Goal: Information Seeking & Learning: Learn about a topic

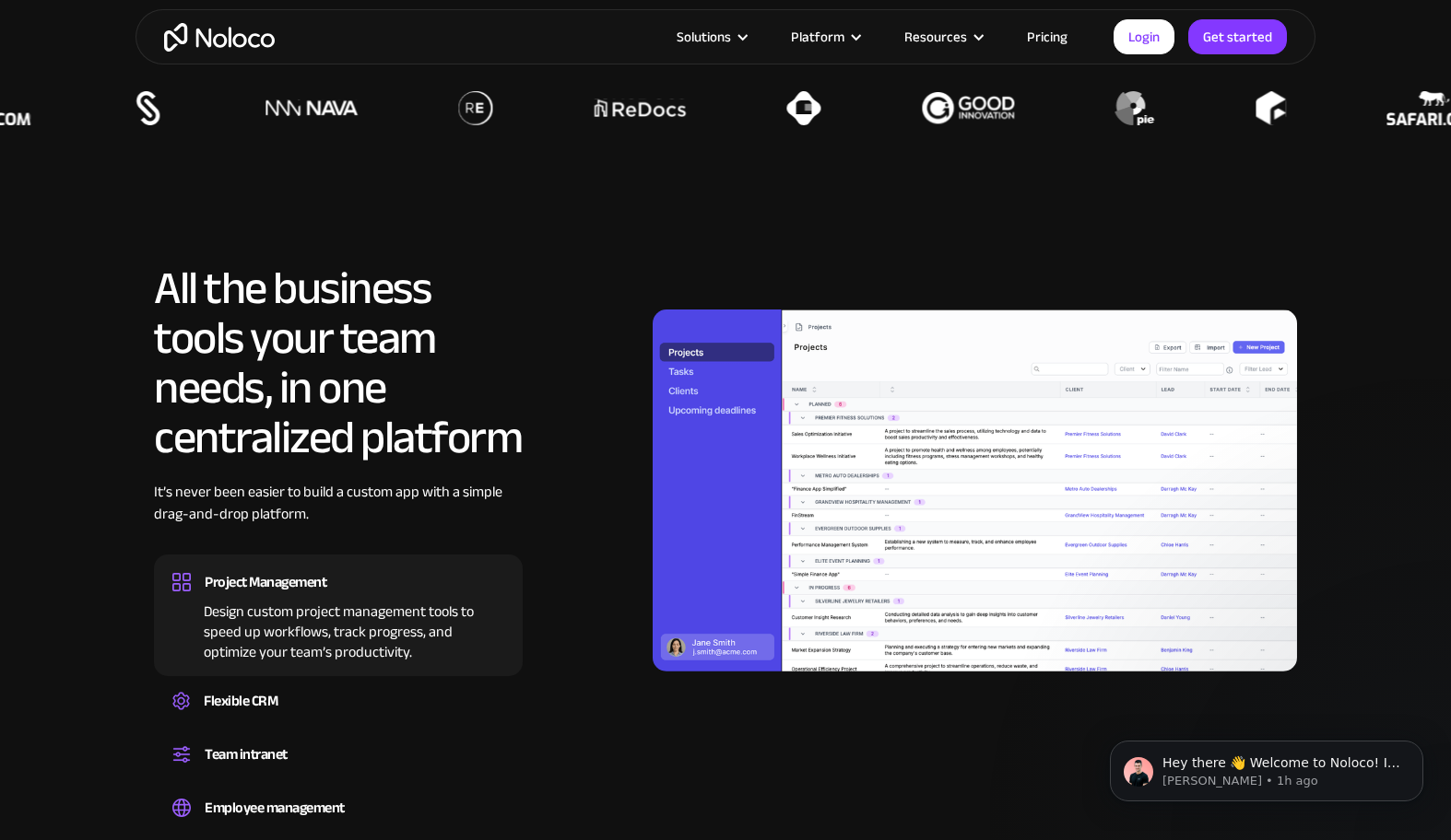
scroll to position [1514, 0]
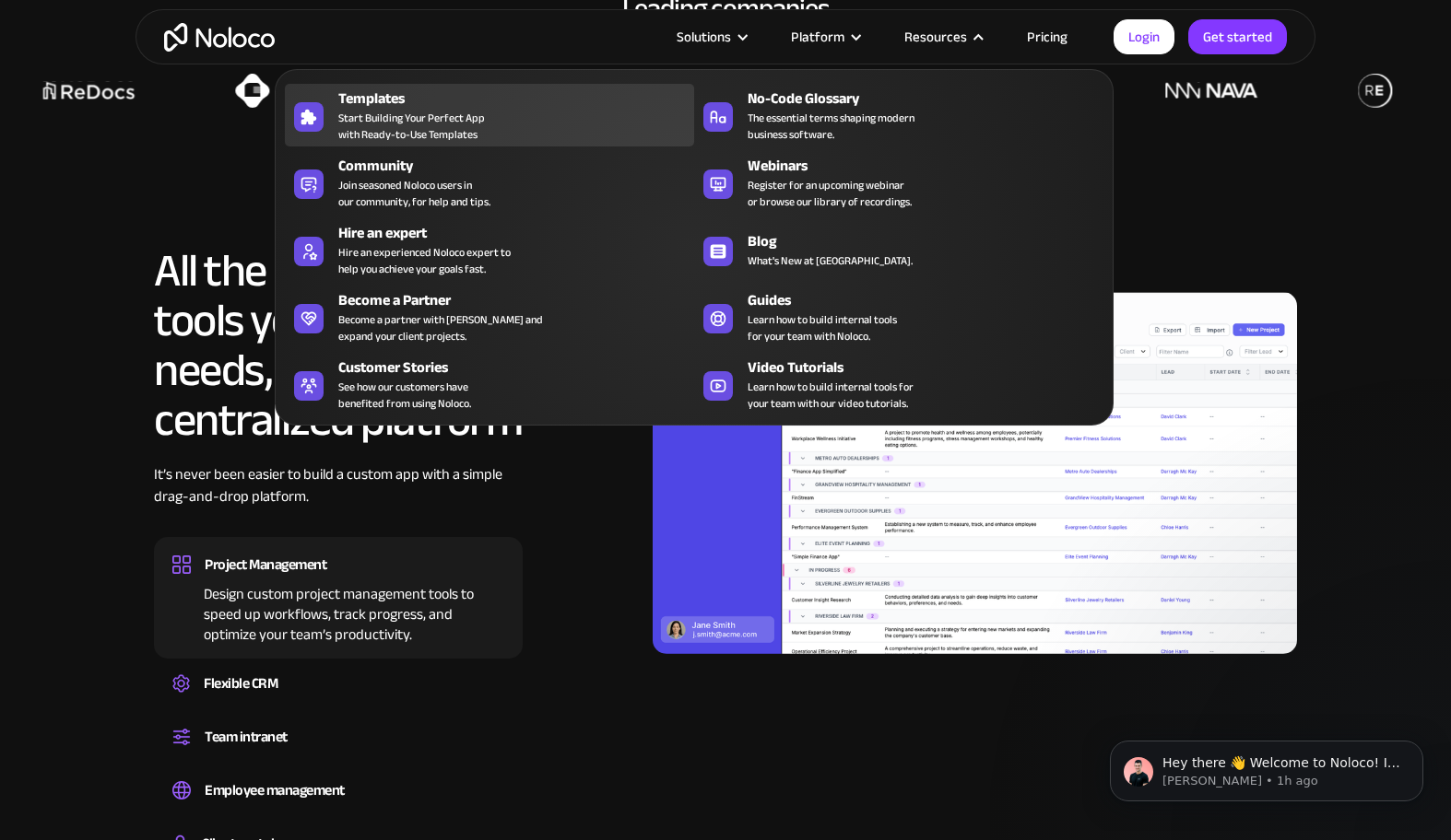
click at [399, 114] on span "Start Building Your Perfect App with Ready-to-Use Templates" at bounding box center [411, 126] width 147 height 33
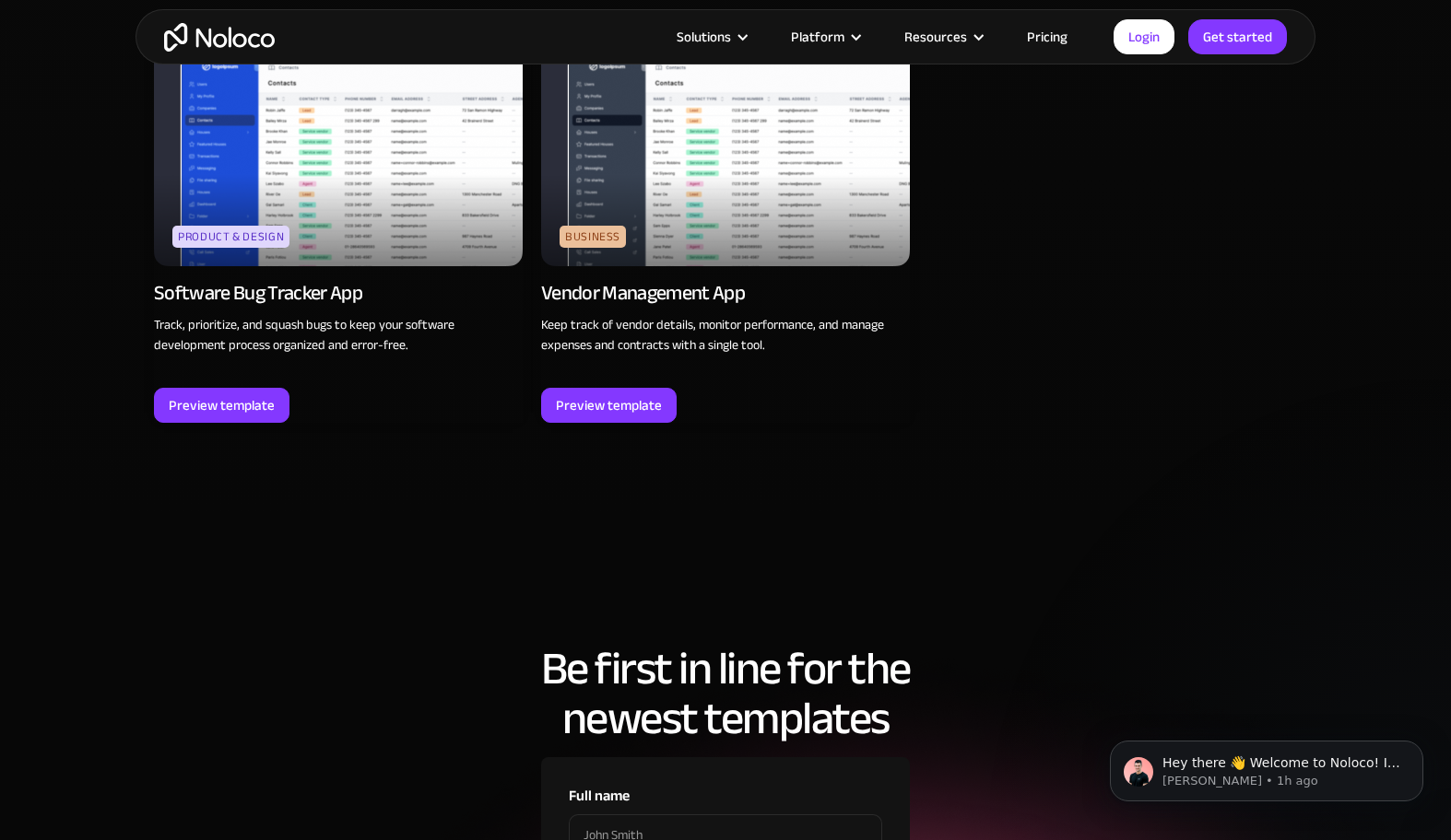
scroll to position [4745, 0]
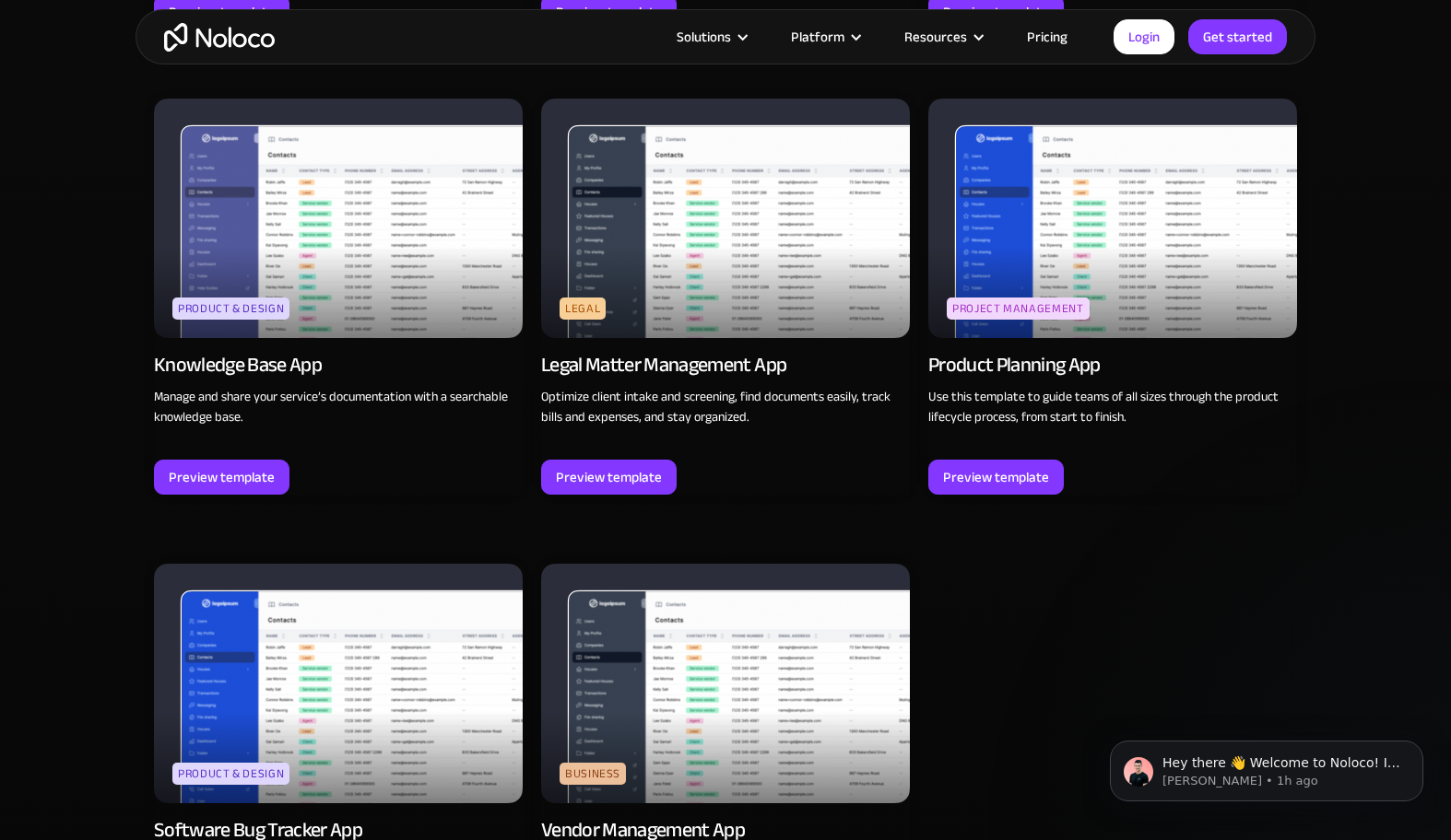
click at [1049, 37] on link "Pricing" at bounding box center [1046, 37] width 87 height 24
